Goal: Transaction & Acquisition: Book appointment/travel/reservation

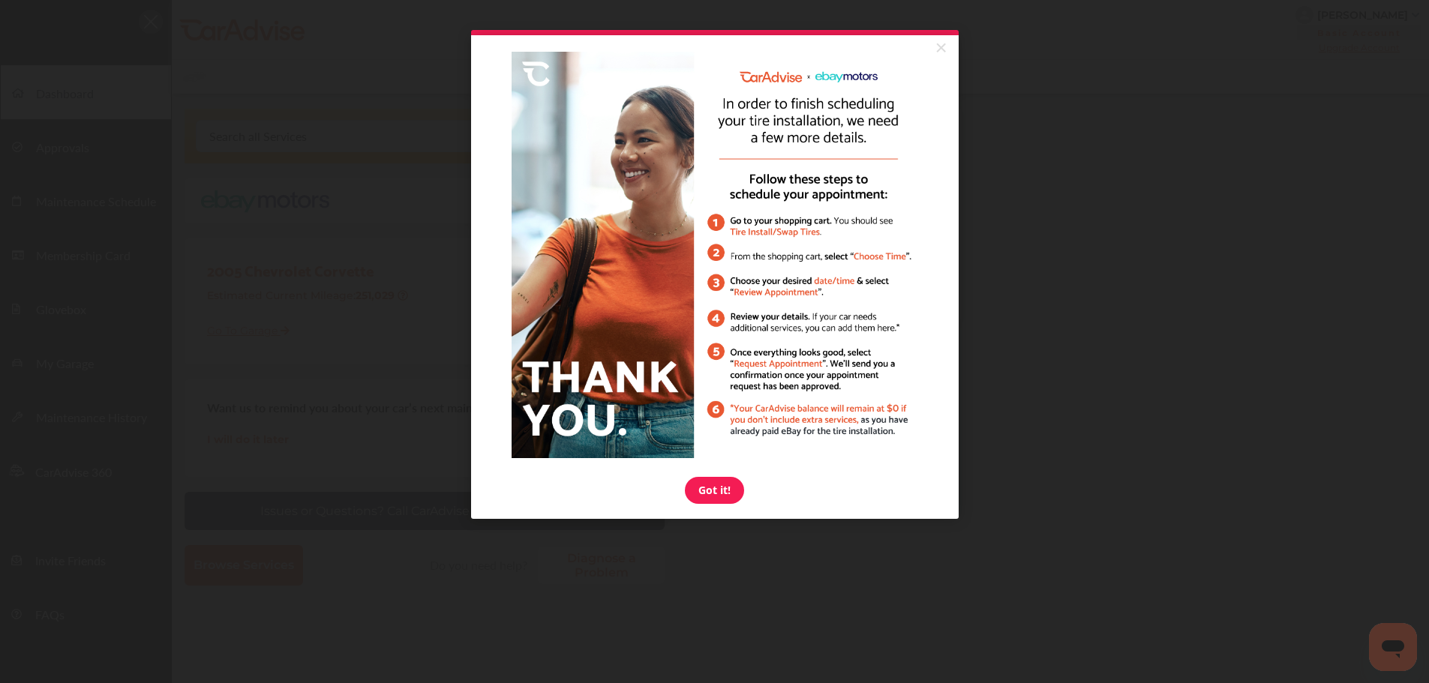
click at [943, 48] on link "×" at bounding box center [941, 48] width 26 height 27
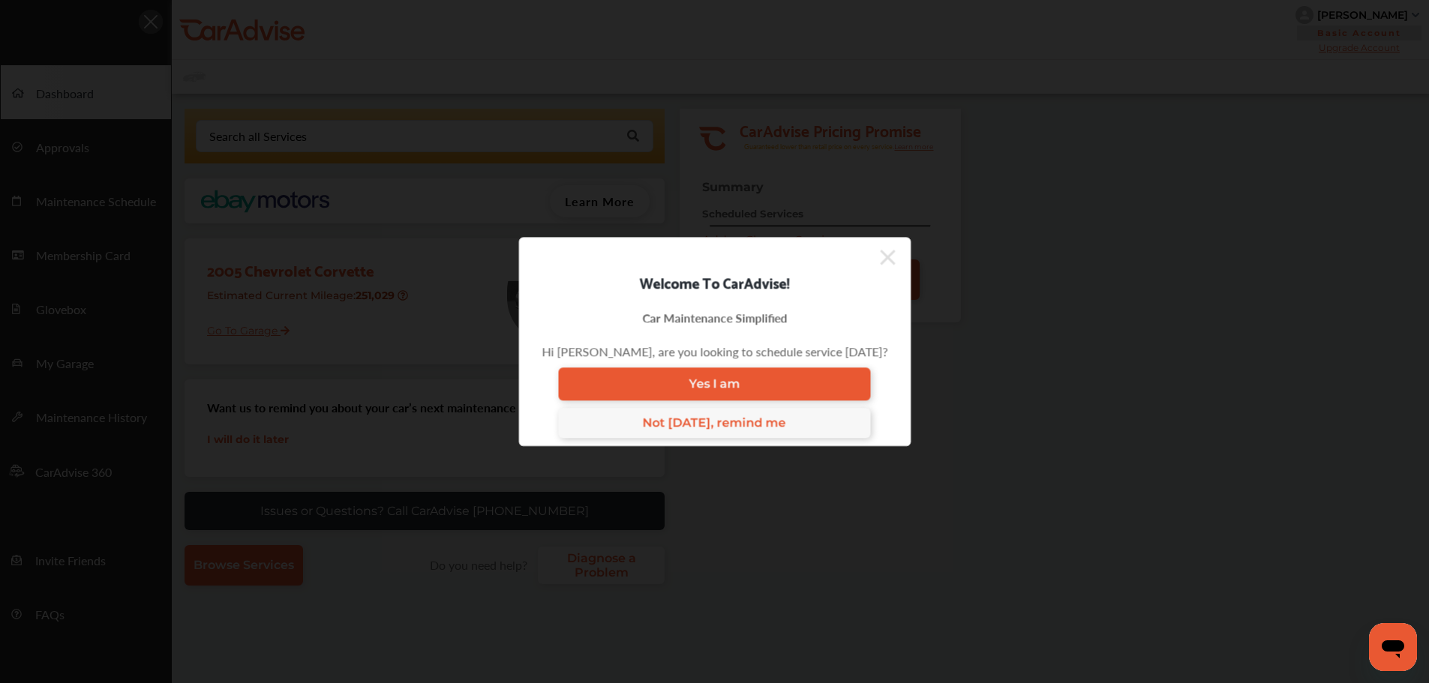
click at [883, 262] on icon at bounding box center [887, 257] width 15 height 15
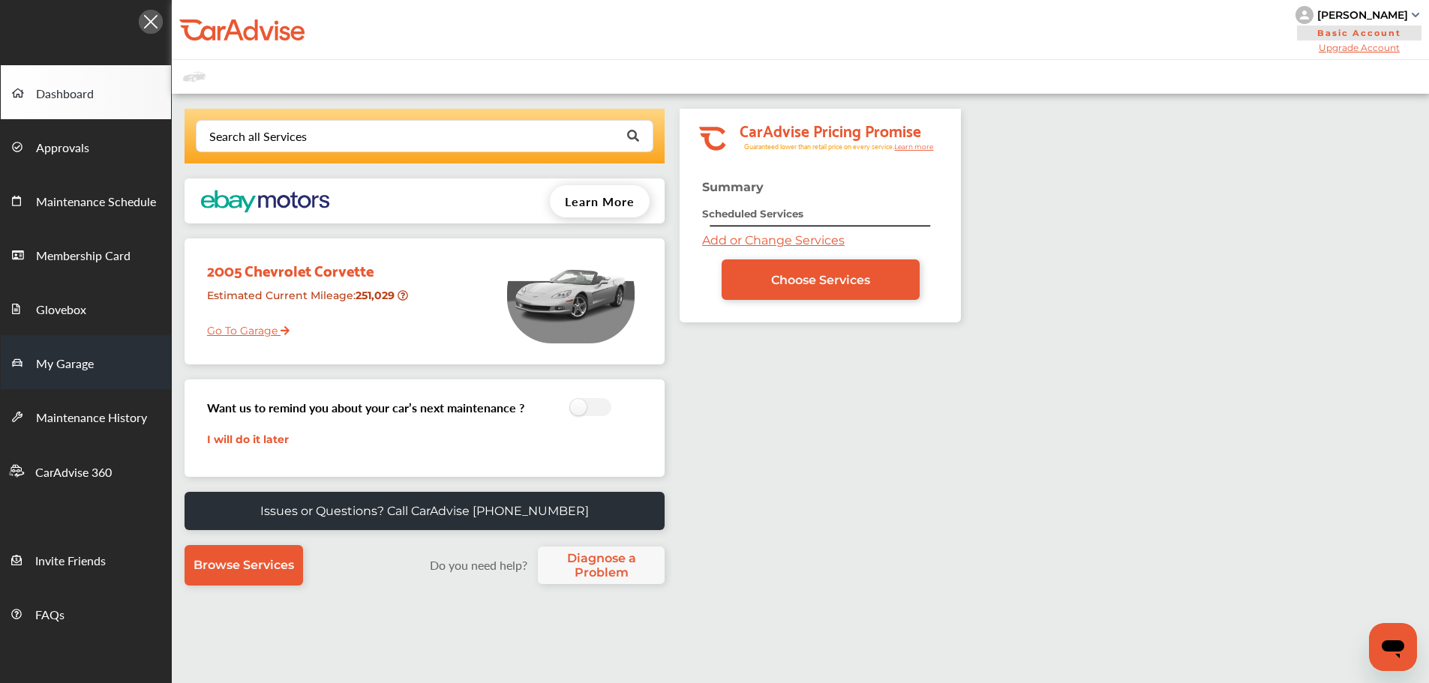
click at [92, 367] on span "My Garage" at bounding box center [65, 365] width 58 height 20
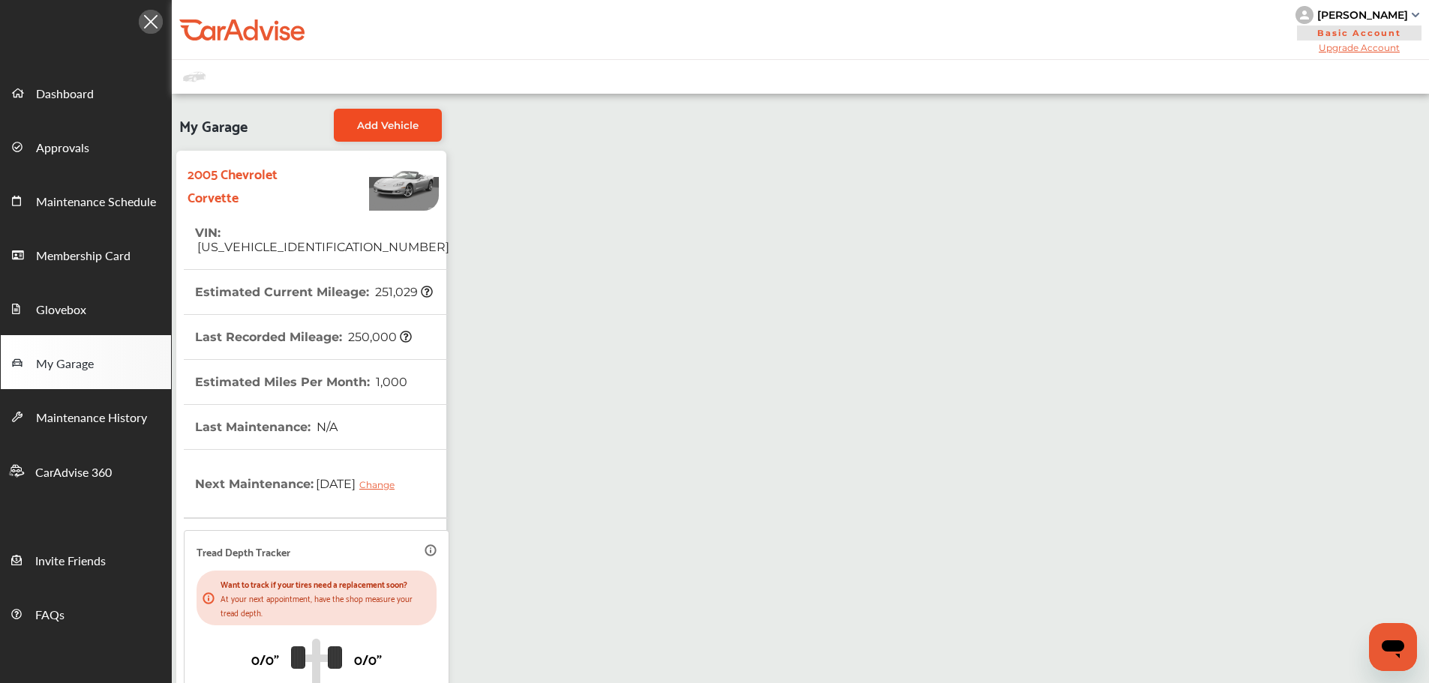
click at [407, 129] on span "Add Vehicle" at bounding box center [388, 125] width 62 height 12
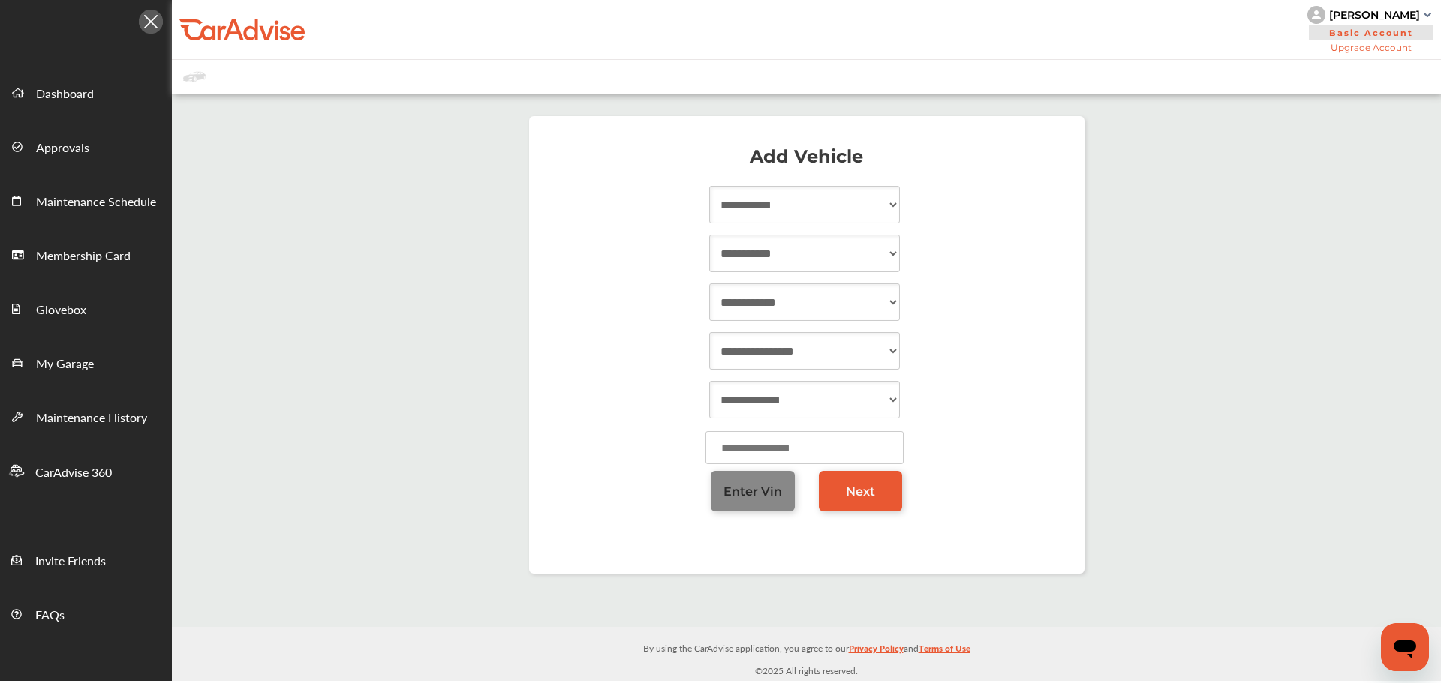
click at [743, 492] on span "Enter Vin" at bounding box center [752, 492] width 59 height 14
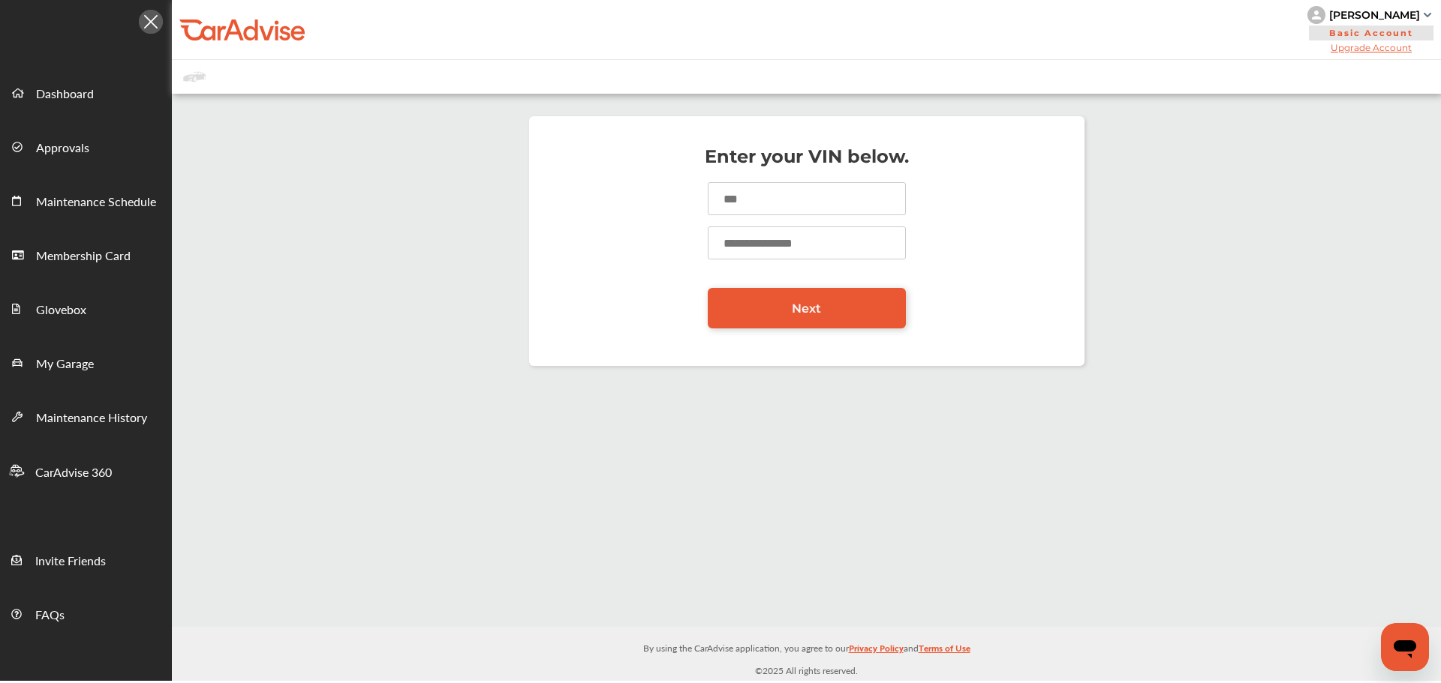
click at [744, 209] on input at bounding box center [806, 198] width 198 height 33
type input "**********"
click at [792, 238] on input "number" at bounding box center [806, 243] width 198 height 33
type input "******"
click at [829, 308] on link "Next" at bounding box center [806, 308] width 198 height 41
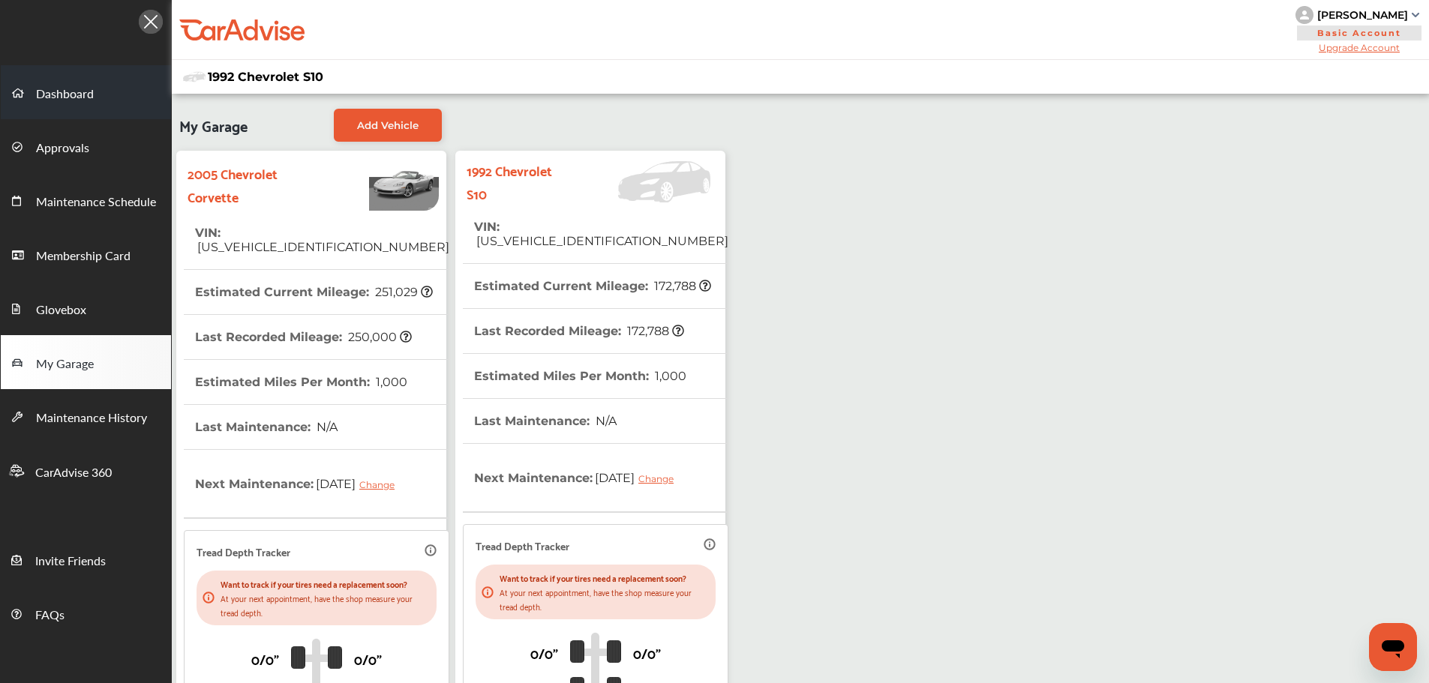
click at [95, 101] on link "Dashboard" at bounding box center [86, 92] width 170 height 54
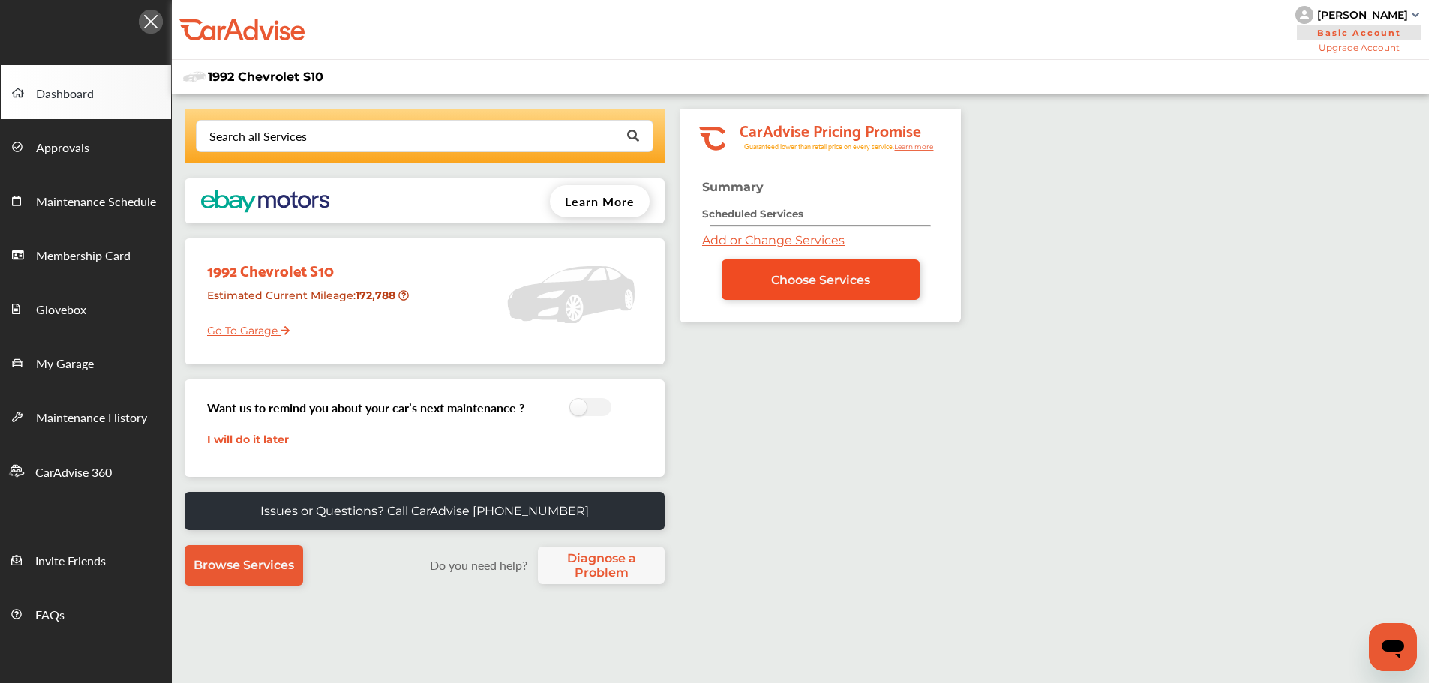
click at [801, 290] on link "Choose Services" at bounding box center [821, 280] width 198 height 41
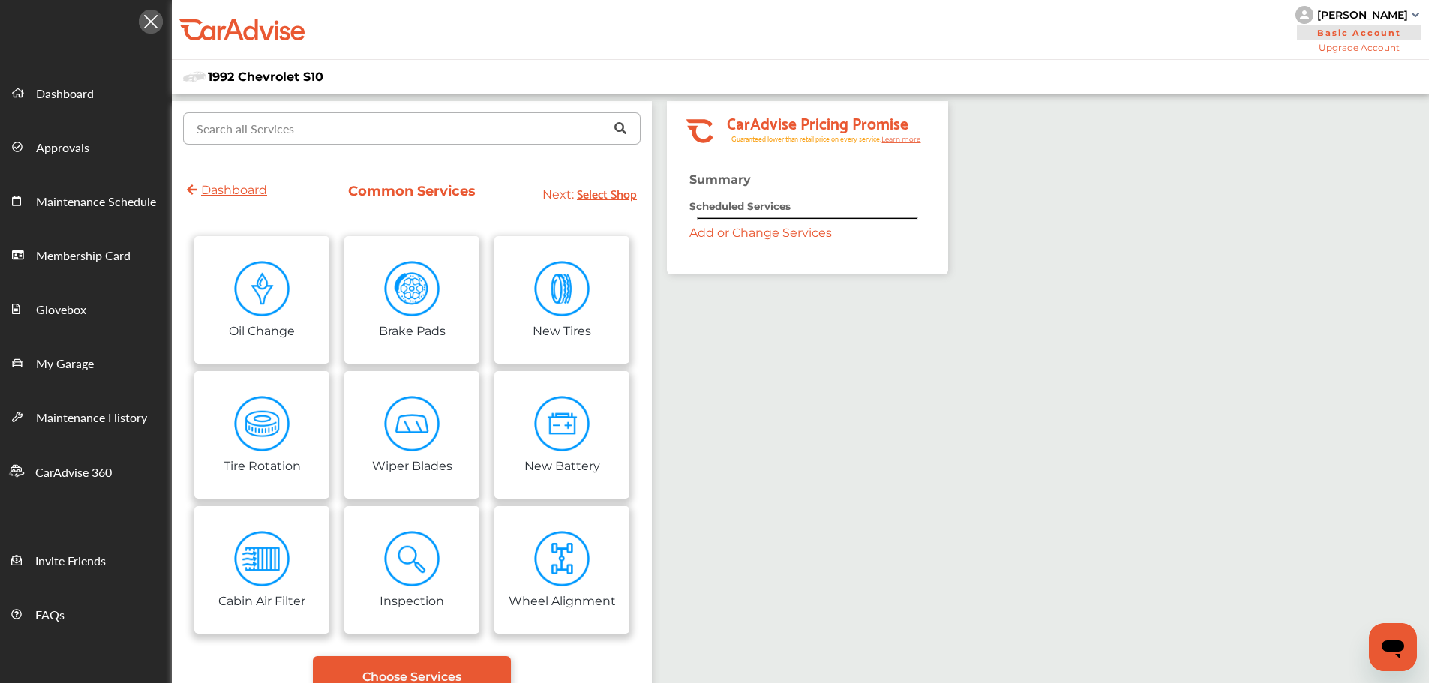
click at [403, 128] on input "text" at bounding box center [409, 127] width 448 height 29
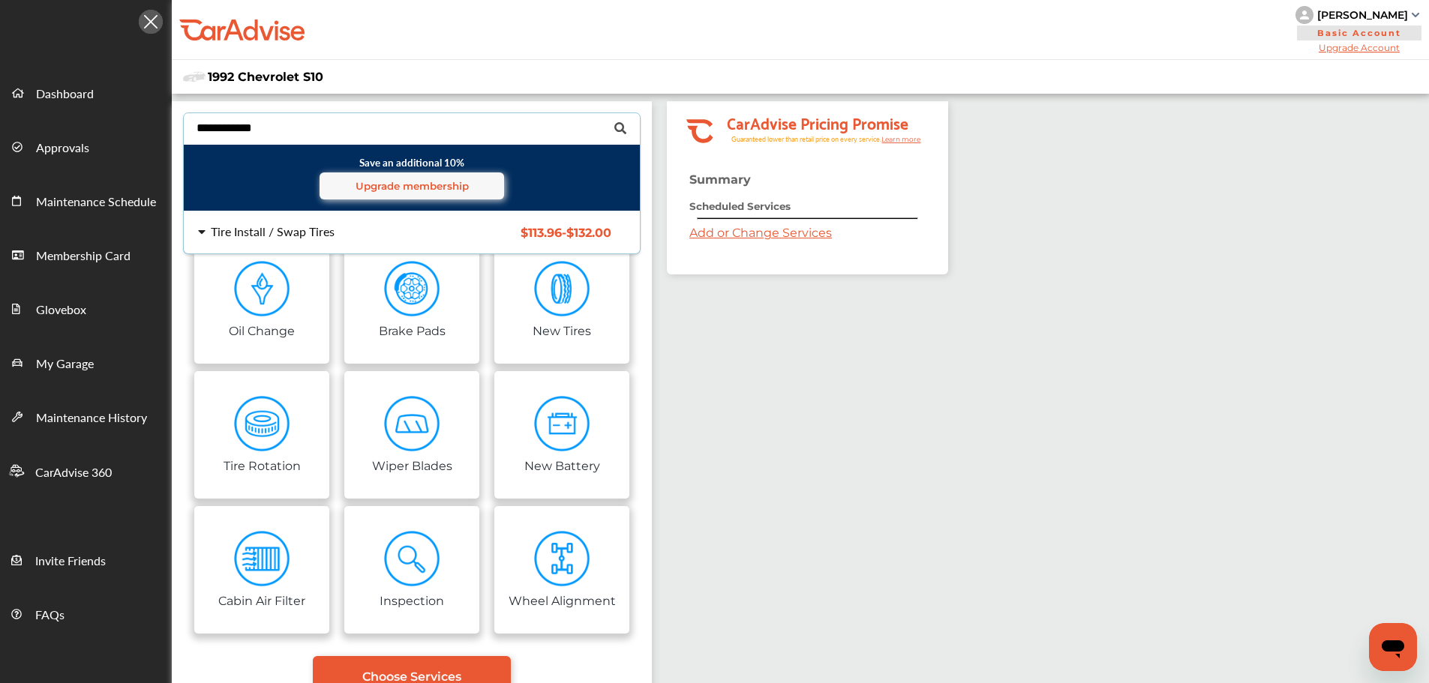
type input "**********"
click at [275, 240] on div "Tire Install / Swap Tires $113.96 - $132.00 Tire Install / Swap Tires $113.96 -…" at bounding box center [412, 233] width 480 height 42
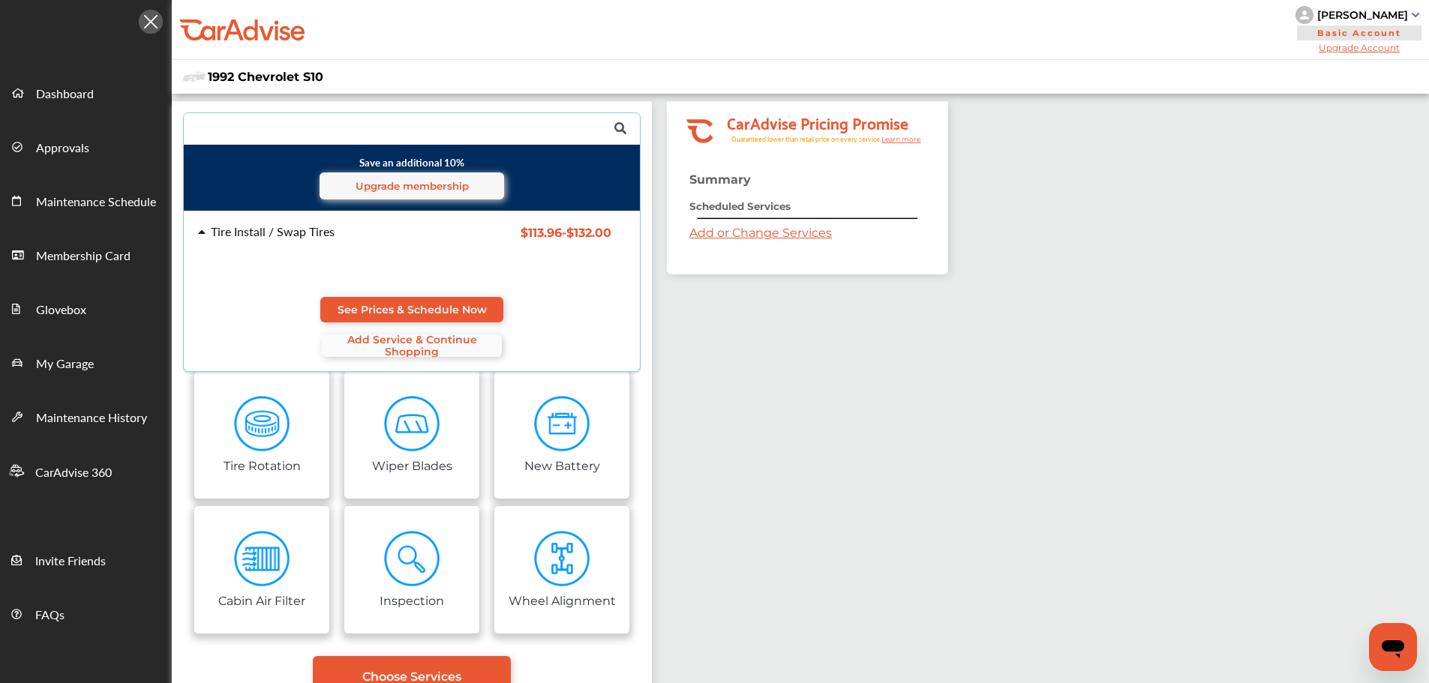
click at [444, 339] on span "Add Service & Continue Shopping" at bounding box center [412, 346] width 180 height 24
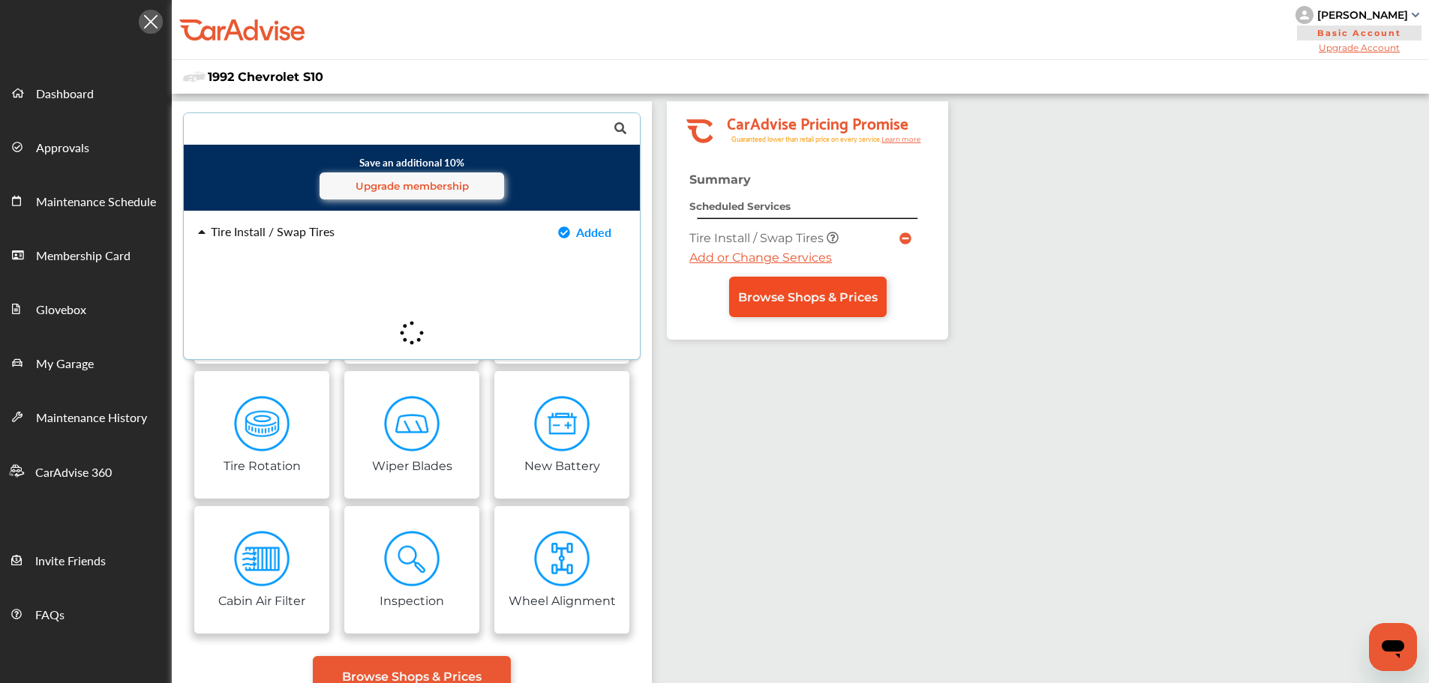
click at [840, 296] on span "Browse Shops & Prices" at bounding box center [808, 297] width 140 height 14
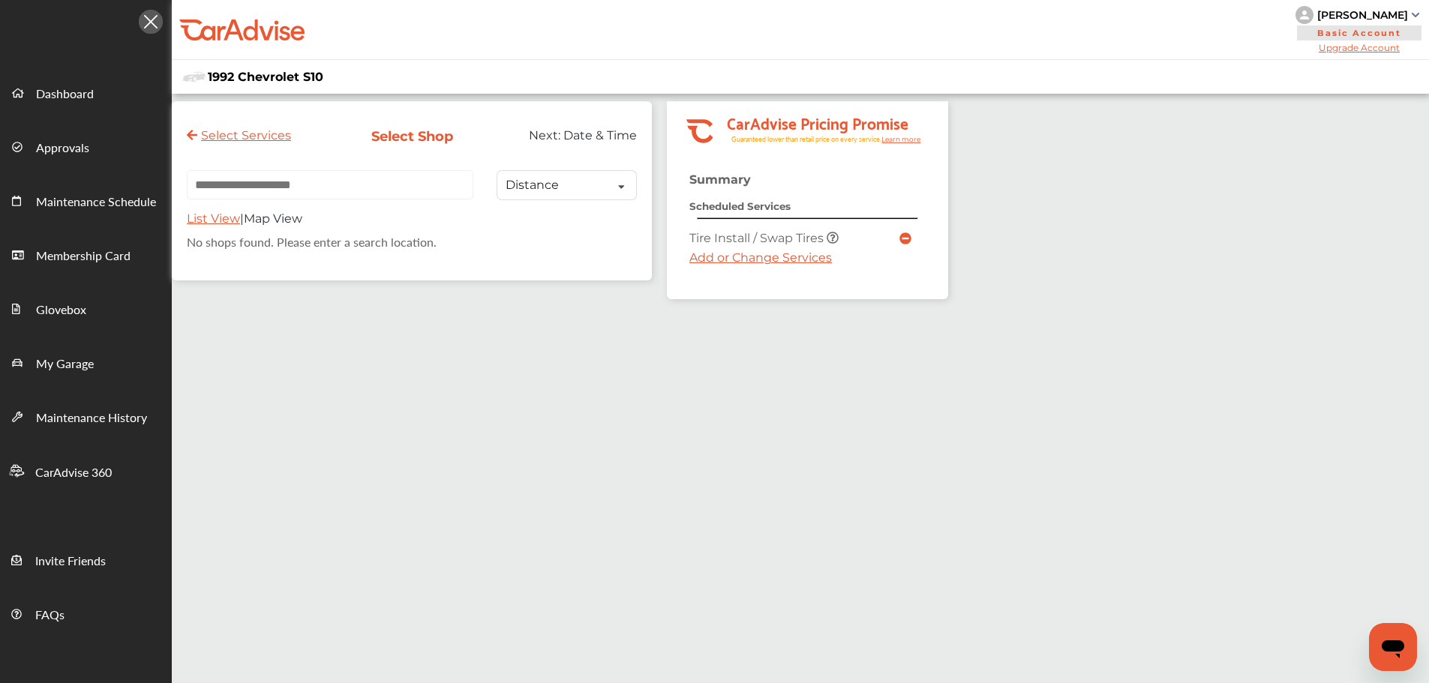
click at [341, 196] on input "text" at bounding box center [330, 184] width 287 height 29
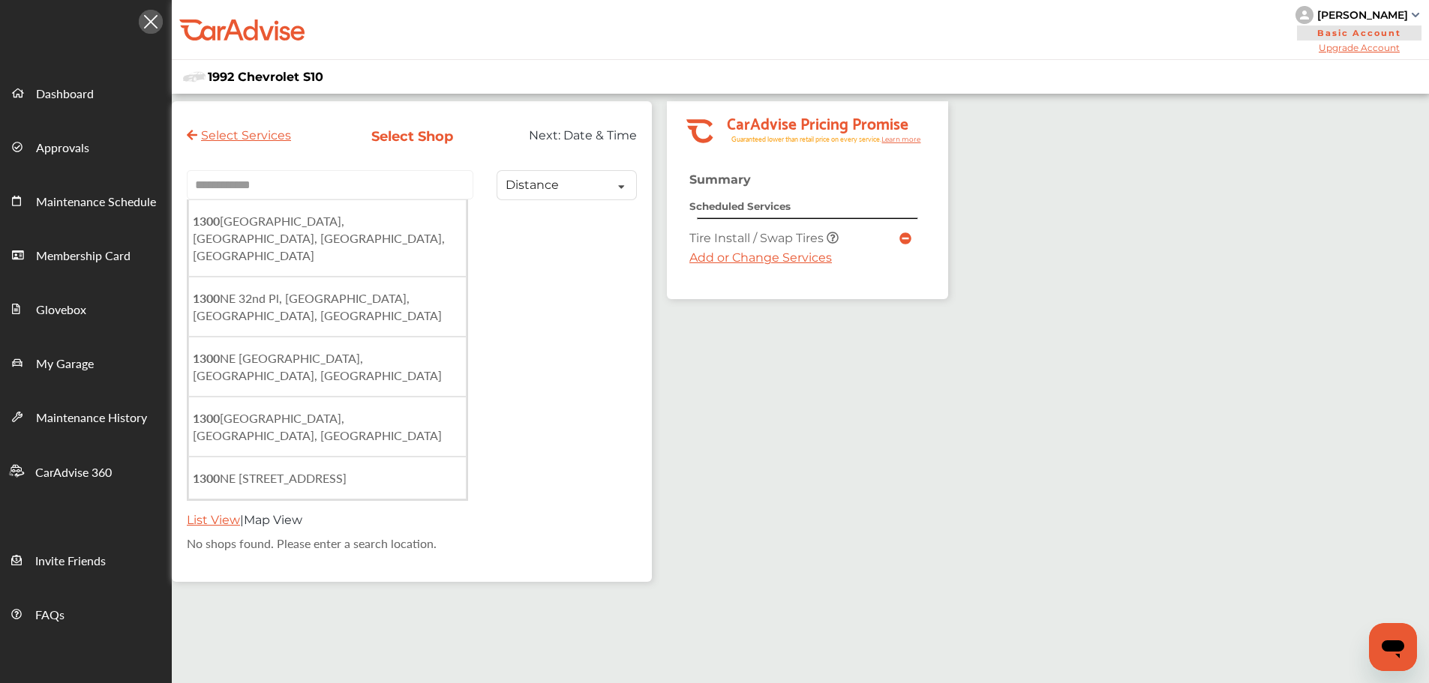
type input "**********"
drag, startPoint x: 309, startPoint y: 194, endPoint x: 177, endPoint y: 193, distance: 132.0
click at [177, 193] on div "**********" at bounding box center [412, 341] width 480 height 481
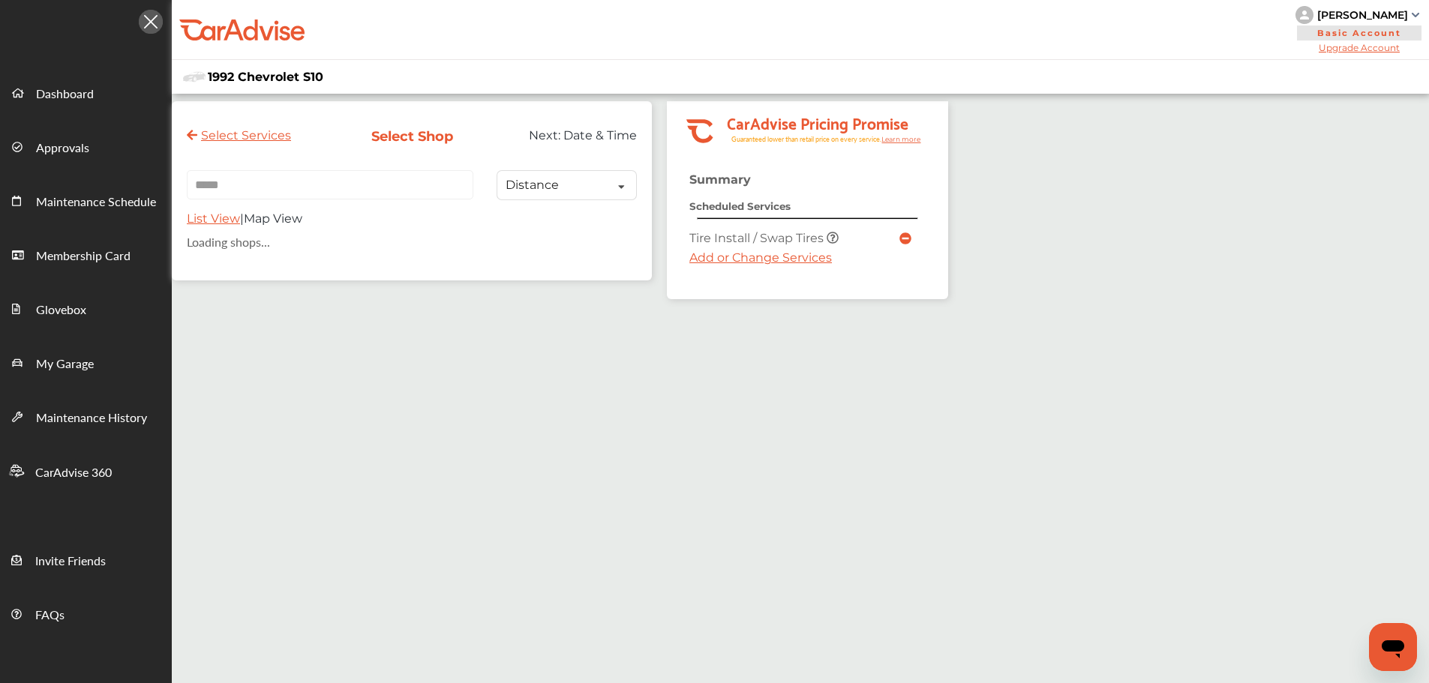
type input "*****"
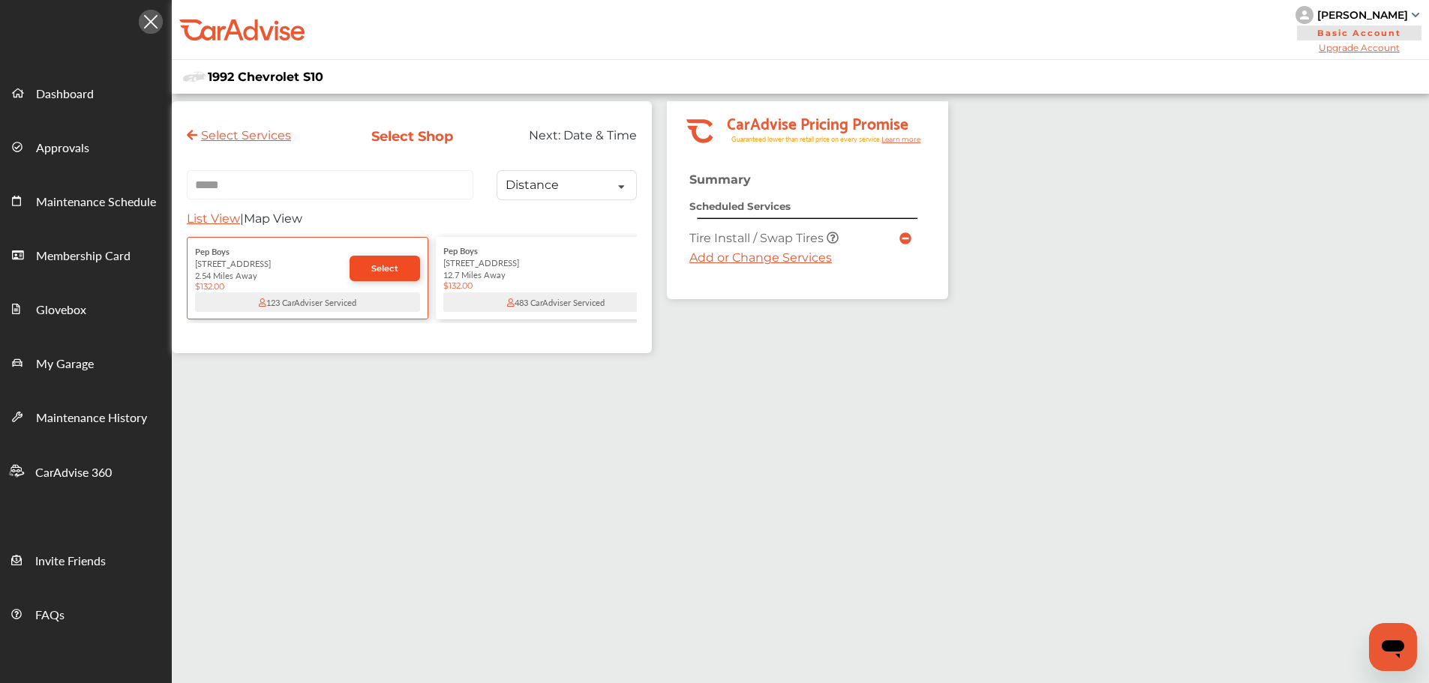
click at [368, 280] on link "Select" at bounding box center [385, 269] width 71 height 26
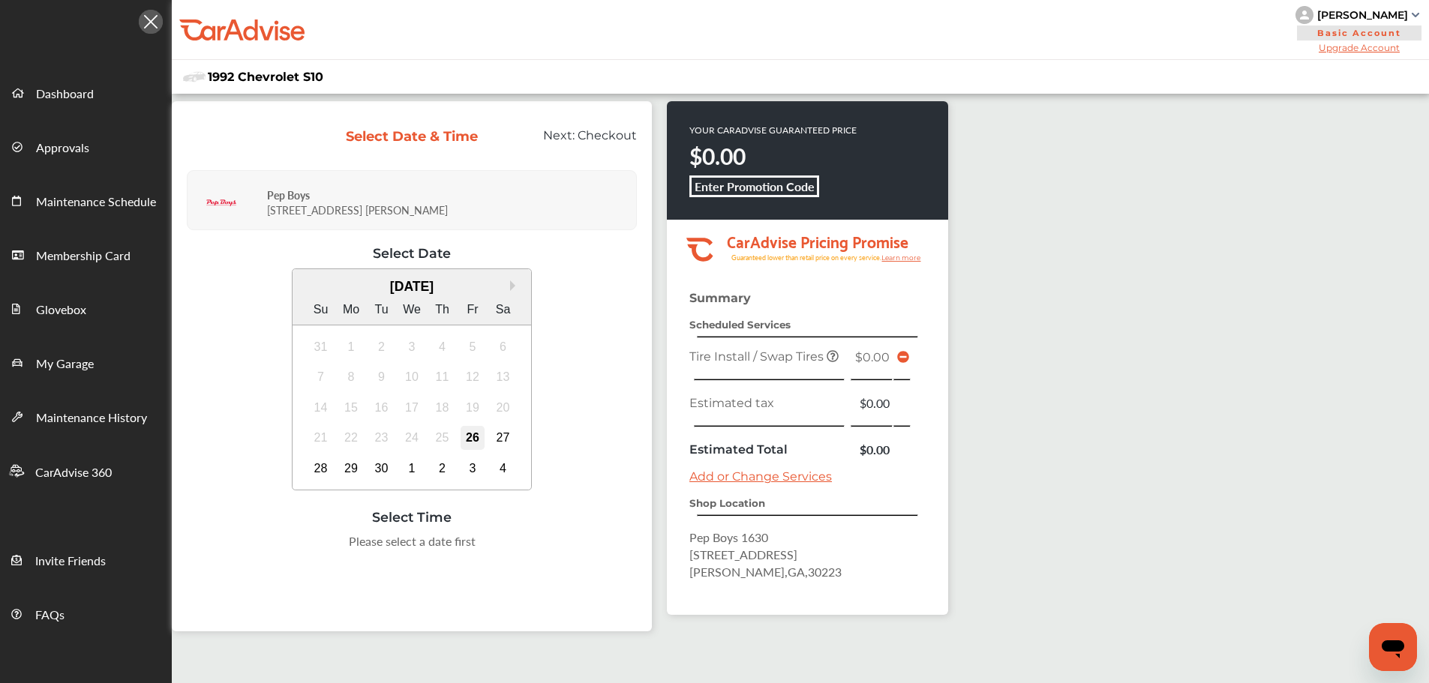
click at [477, 439] on div "26" at bounding box center [473, 438] width 24 height 24
click at [500, 443] on div "27" at bounding box center [503, 438] width 24 height 24
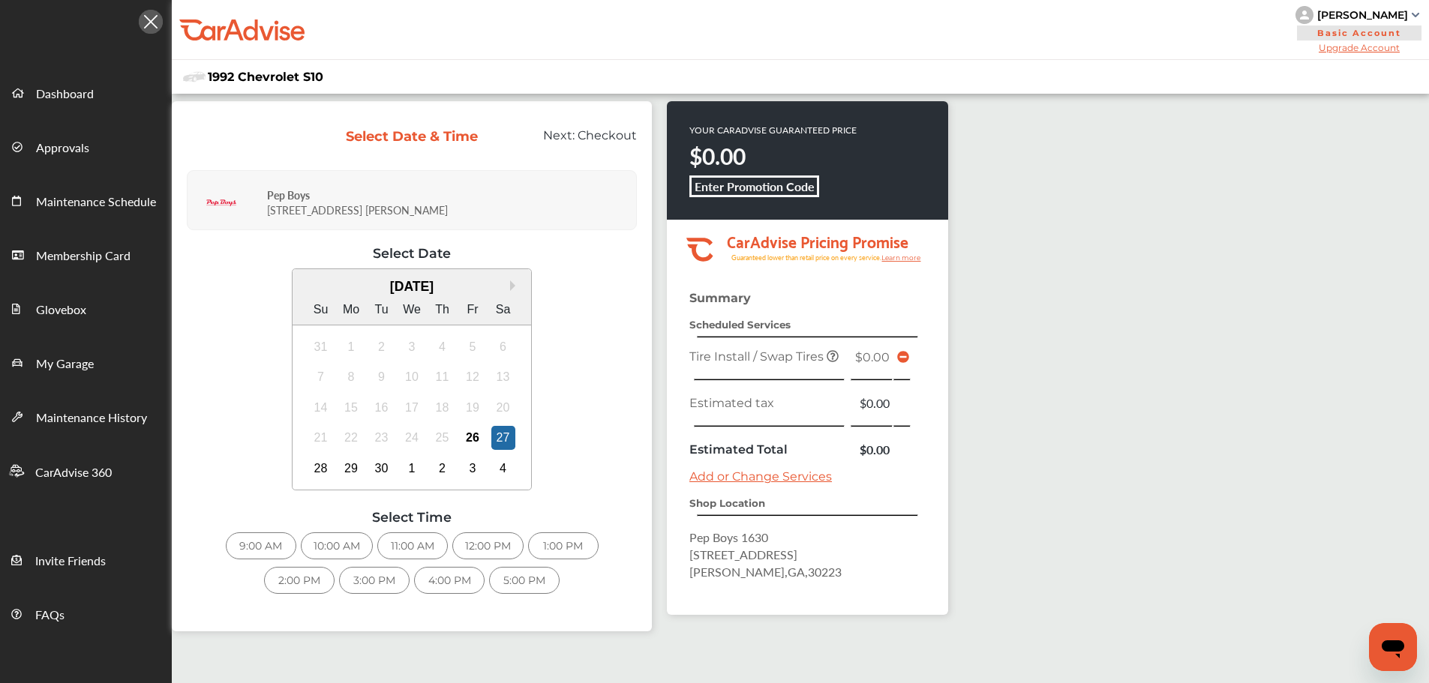
click at [306, 578] on div "2:00 PM" at bounding box center [299, 580] width 71 height 27
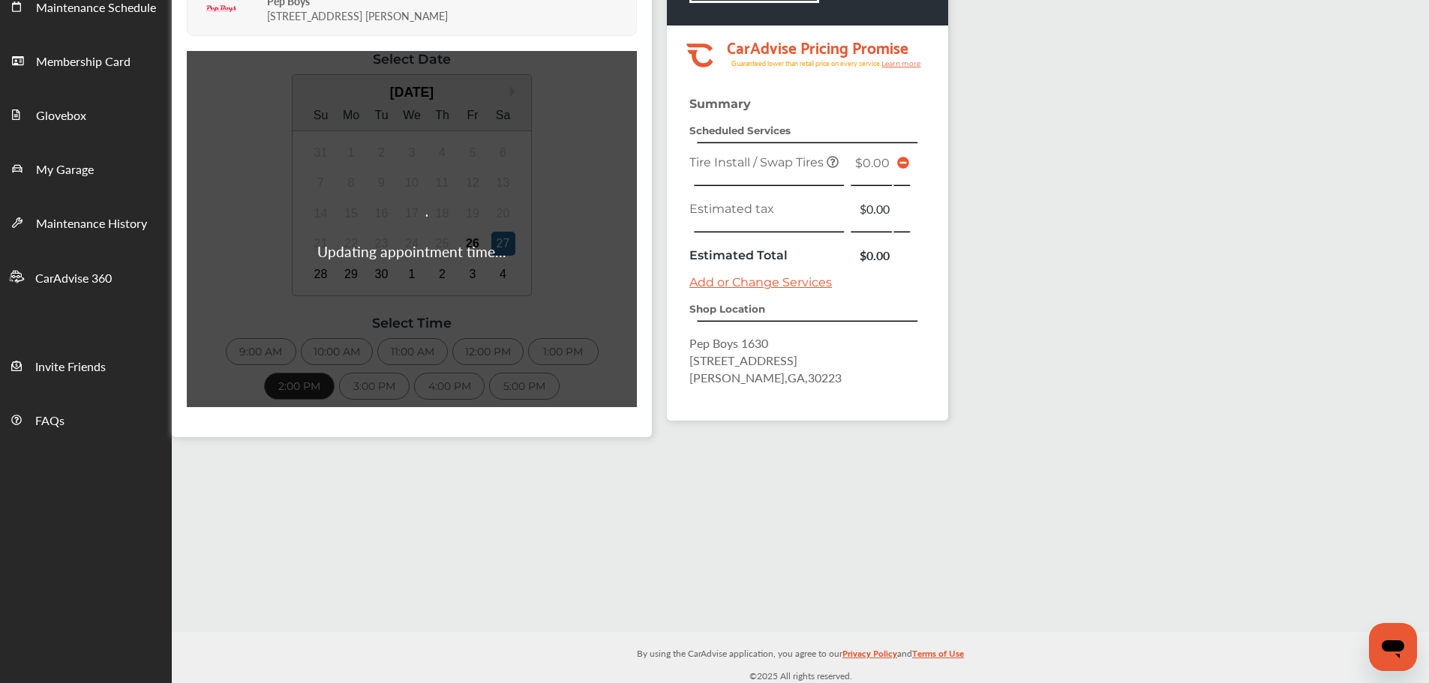
scroll to position [197, 0]
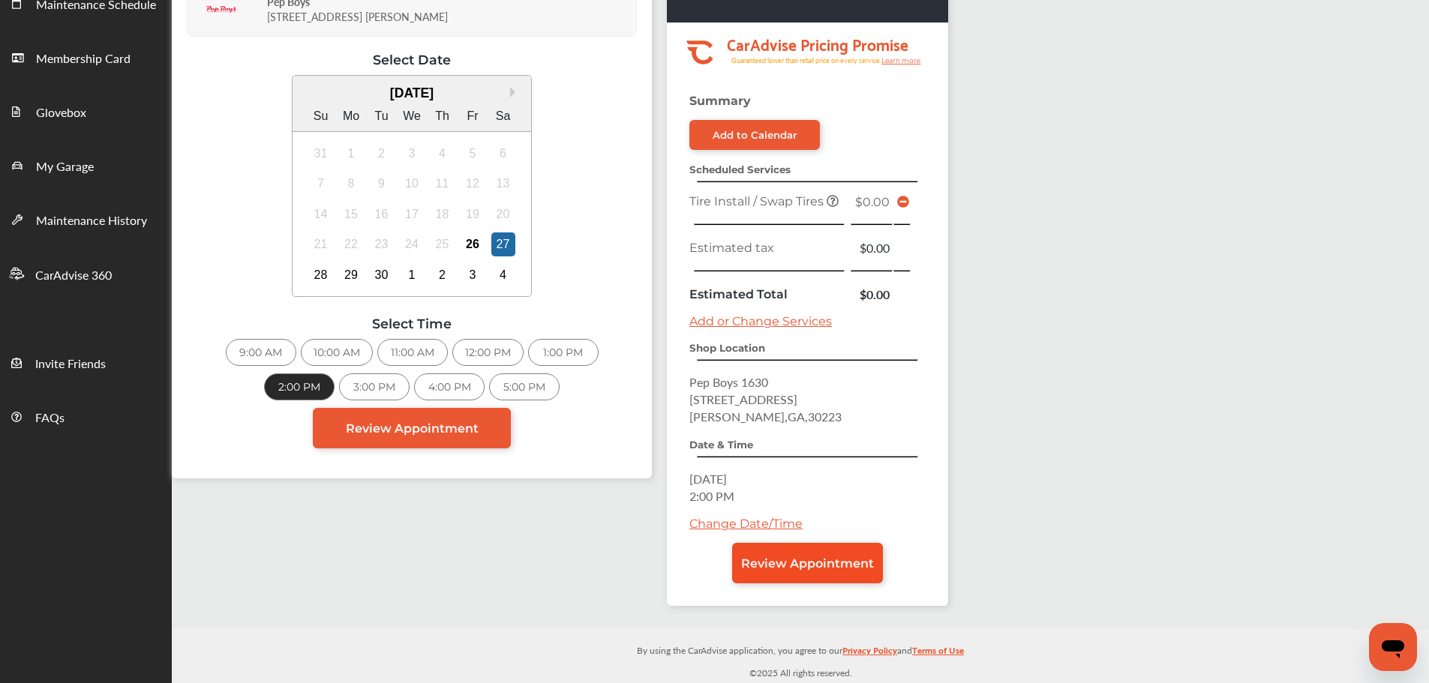
click at [804, 564] on span "Review Appointment" at bounding box center [807, 564] width 133 height 14
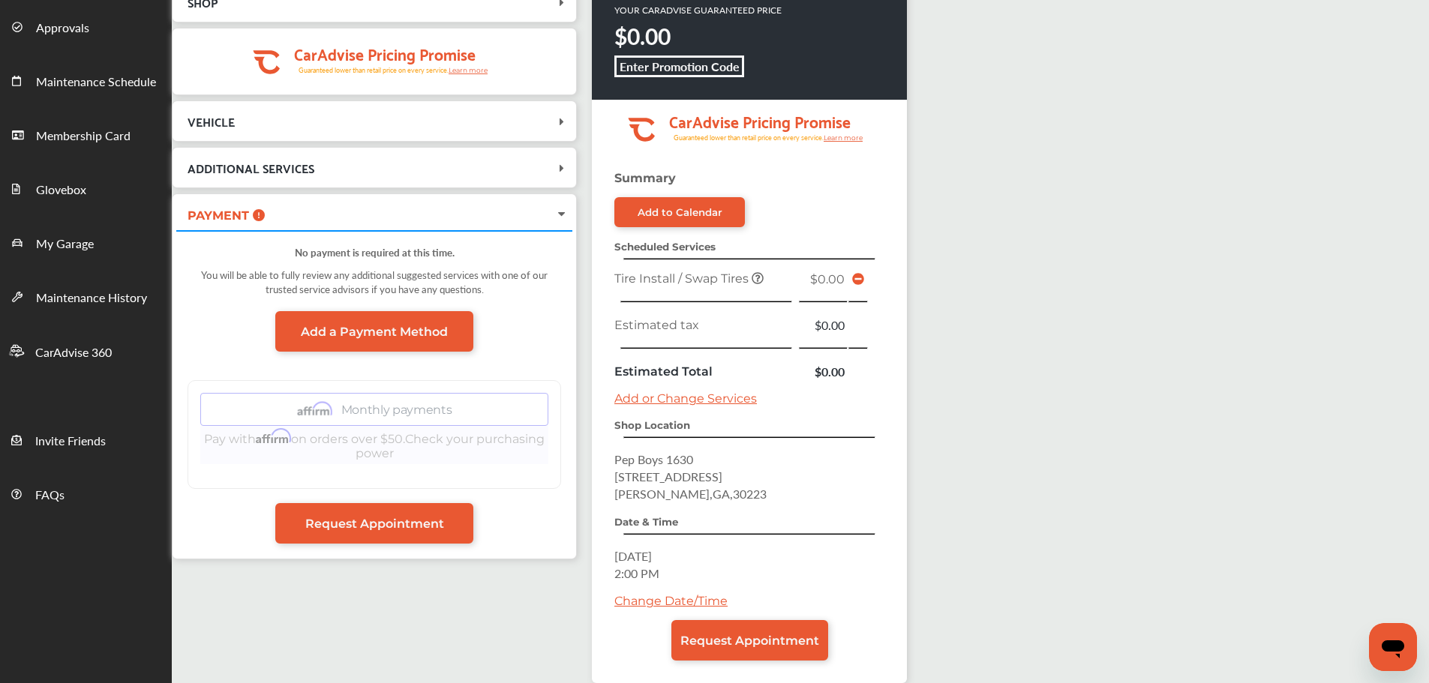
scroll to position [197, 0]
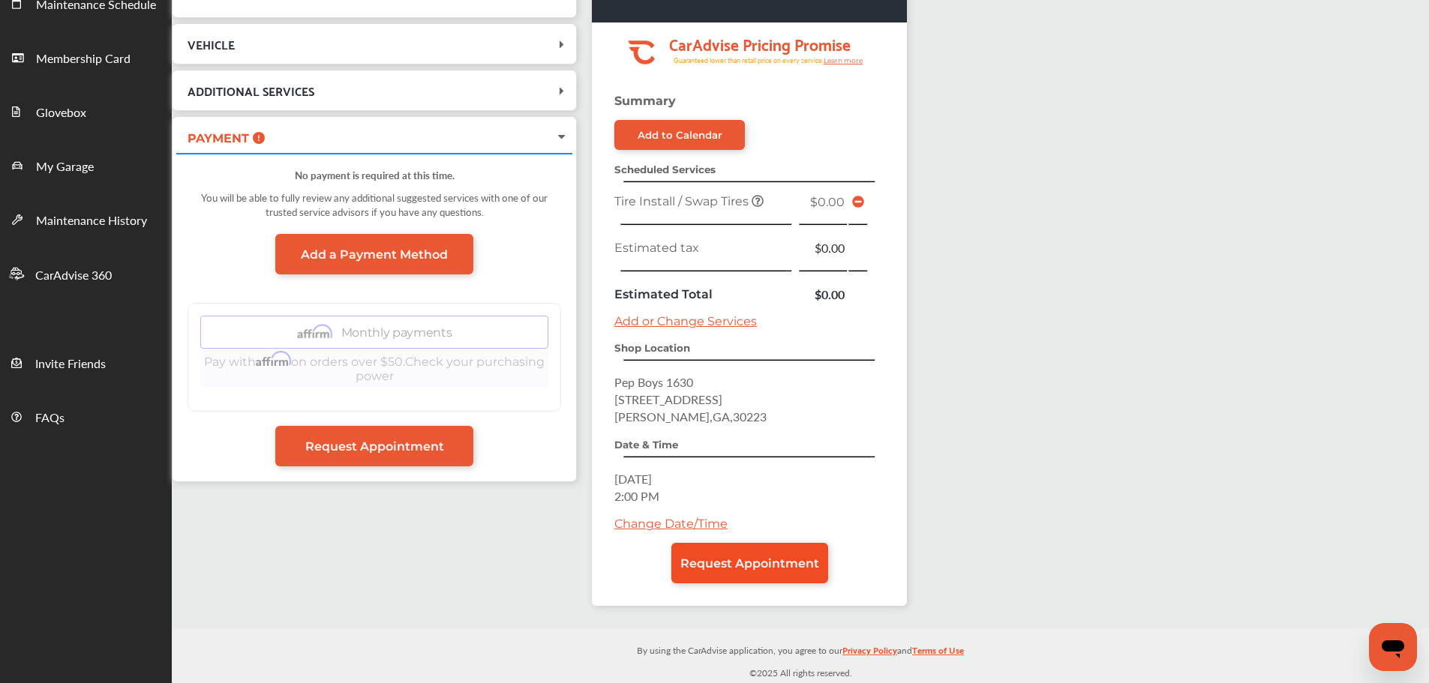
click at [750, 546] on link "Request Appointment" at bounding box center [749, 563] width 157 height 41
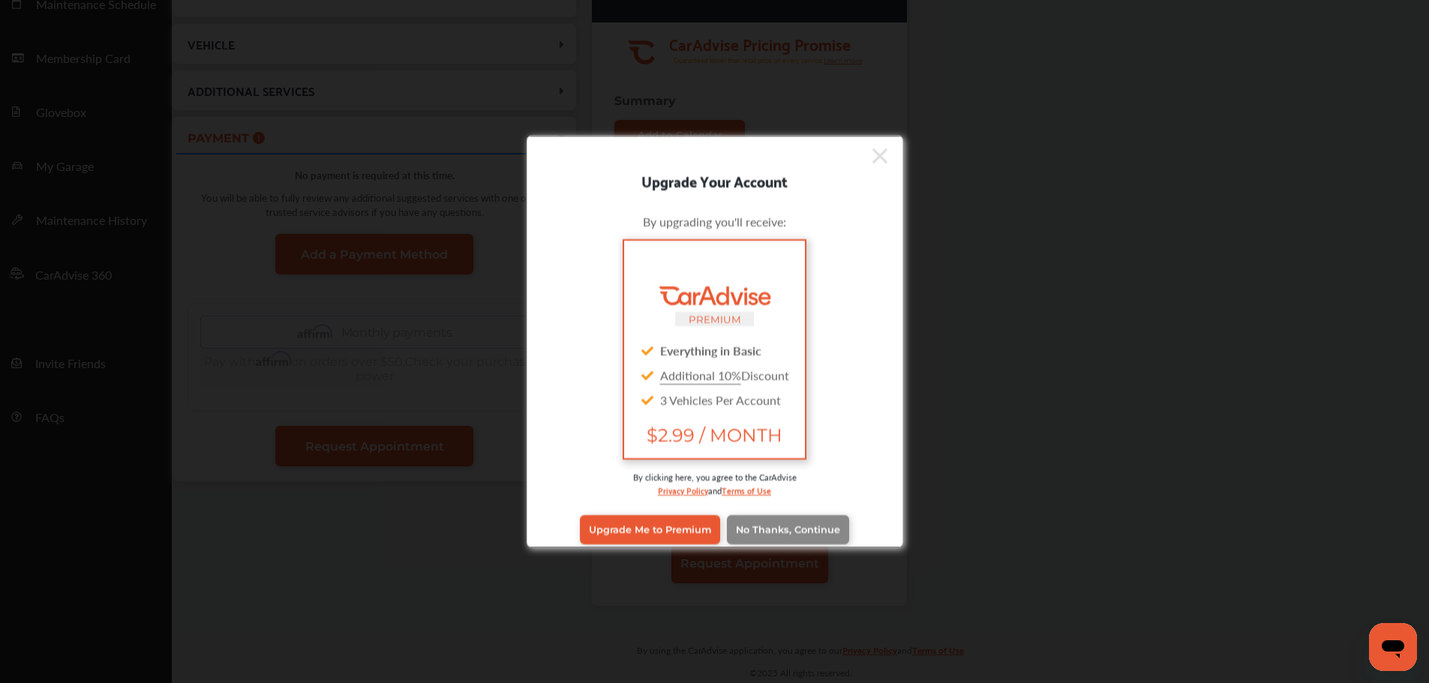
click at [774, 525] on span "No Thanks, Continue" at bounding box center [788, 529] width 104 height 11
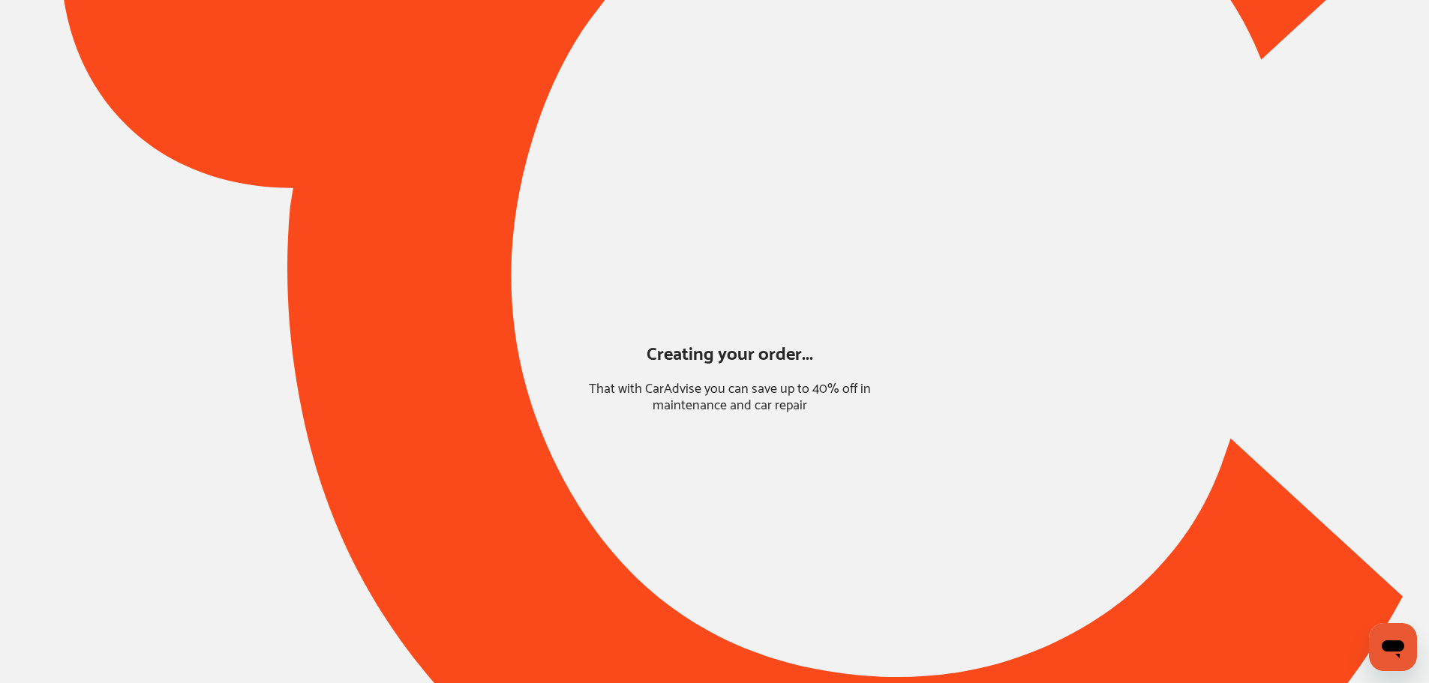
scroll to position [0, 0]
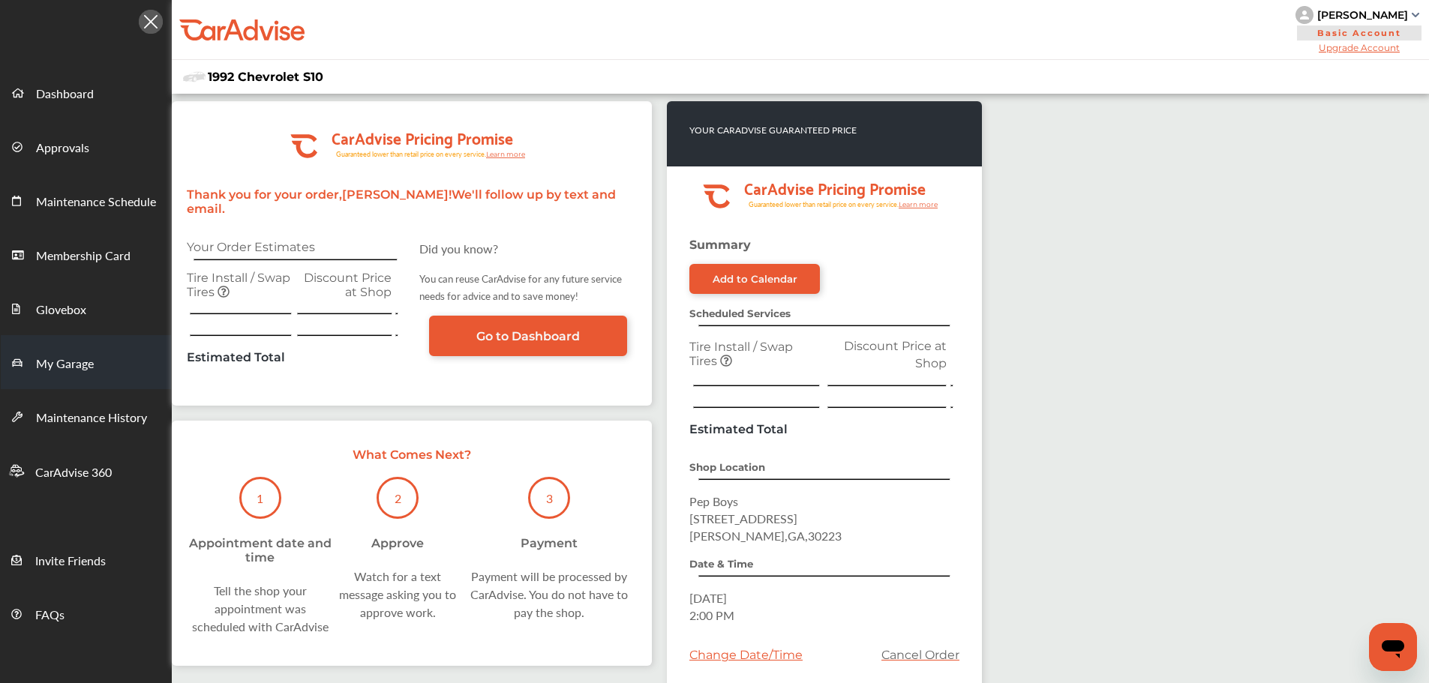
click at [53, 366] on span "My Garage" at bounding box center [65, 365] width 58 height 20
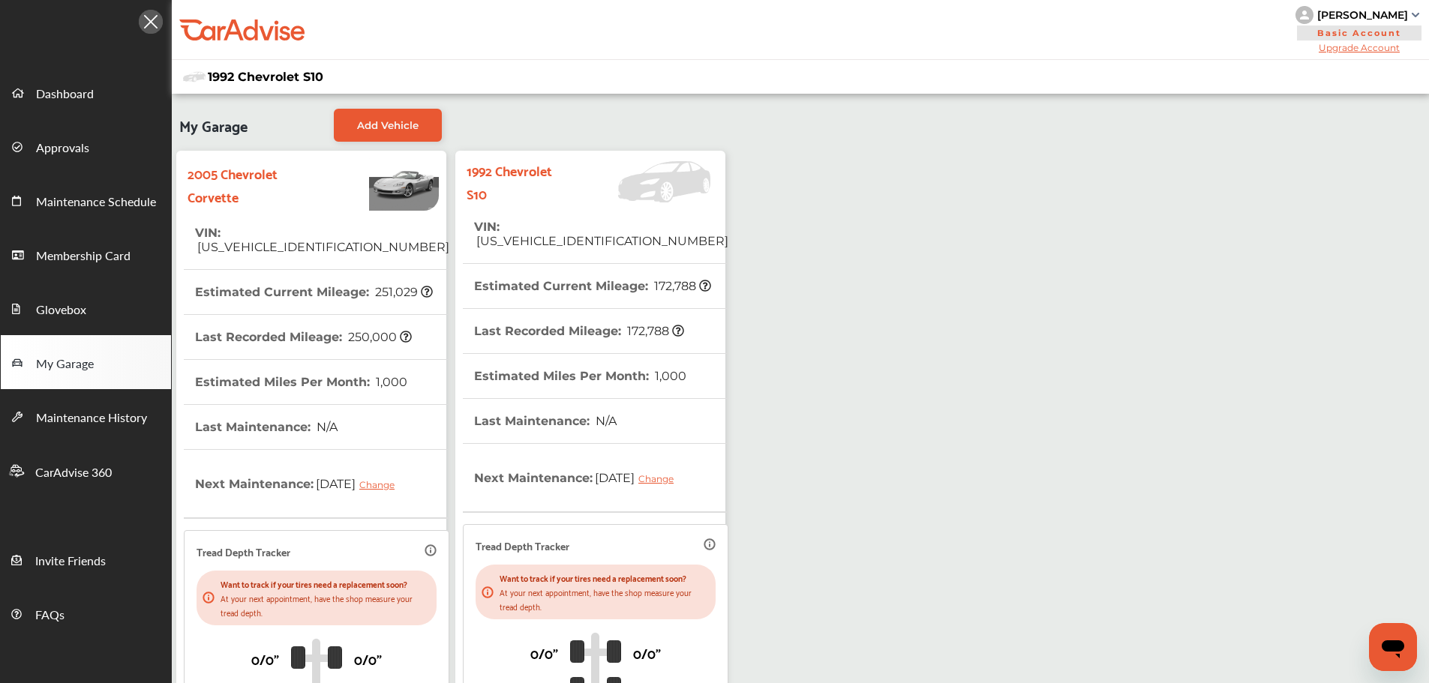
click at [575, 234] on span "[US_VEHICLE_IDENTIFICATION_NUMBER]" at bounding box center [601, 241] width 254 height 14
copy span "[US_VEHICLE_IDENTIFICATION_NUMBER]"
